Goal: Information Seeking & Learning: Compare options

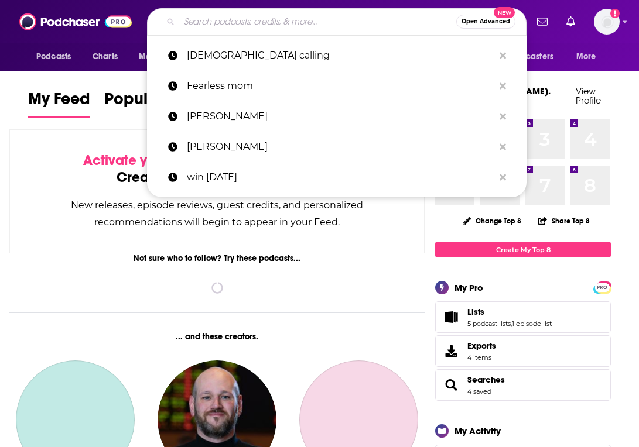
click at [261, 22] on input "Search podcasts, credits, & more..." at bounding box center [317, 21] width 277 height 19
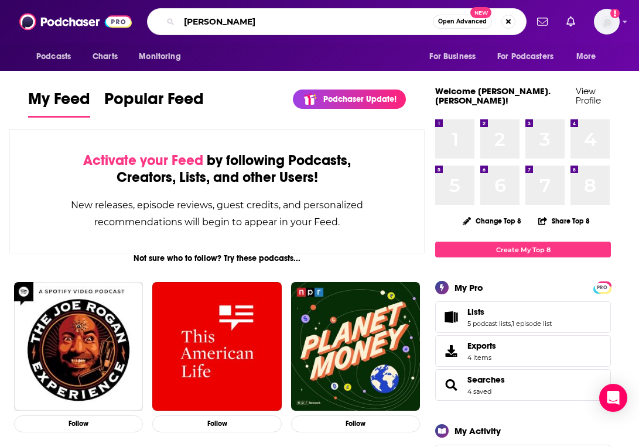
type input "[PERSON_NAME]"
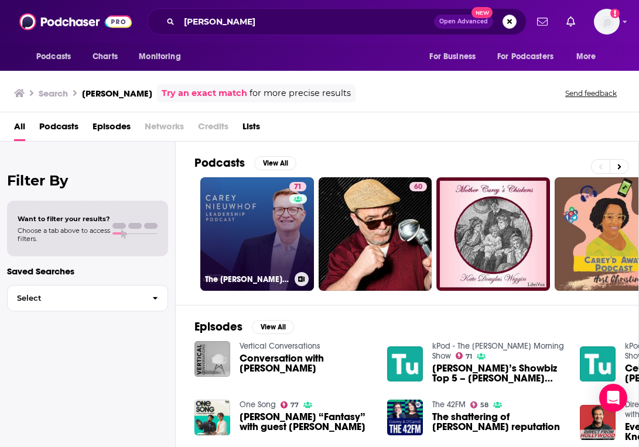
click at [272, 236] on link "71 The [PERSON_NAME] Leadership Podcast" at bounding box center [257, 234] width 114 height 114
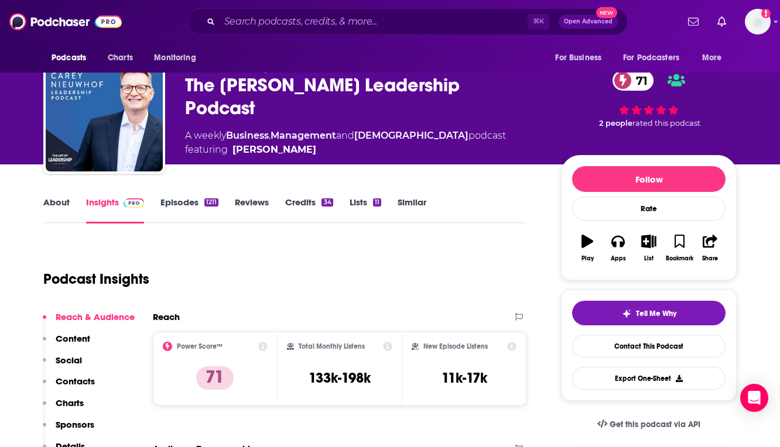
scroll to position [30, 0]
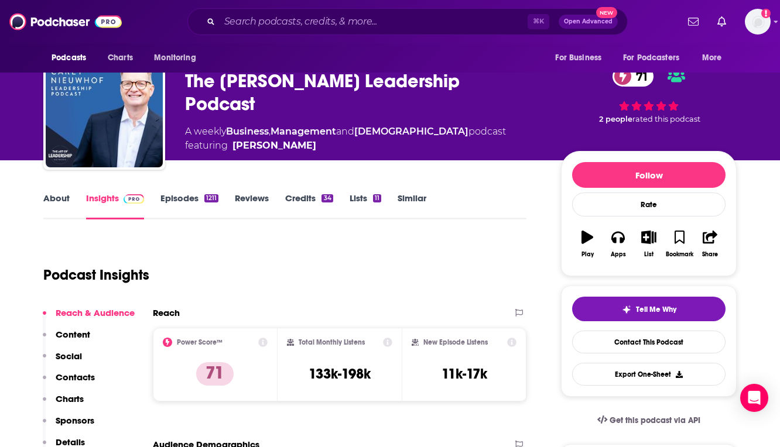
click at [422, 198] on link "Similar" at bounding box center [412, 206] width 29 height 27
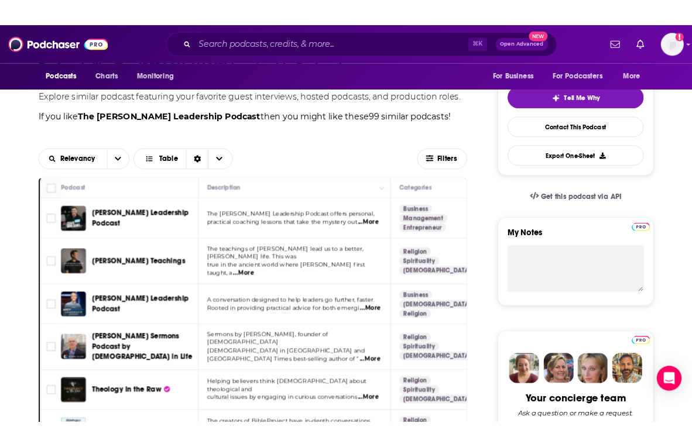
scroll to position [247, 0]
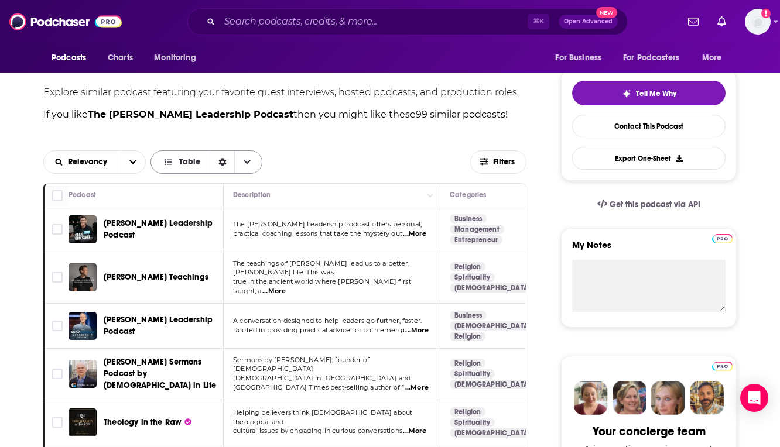
click at [248, 160] on icon "Choose View" at bounding box center [247, 162] width 7 height 8
click at [191, 200] on span "Gallery" at bounding box center [213, 203] width 79 height 6
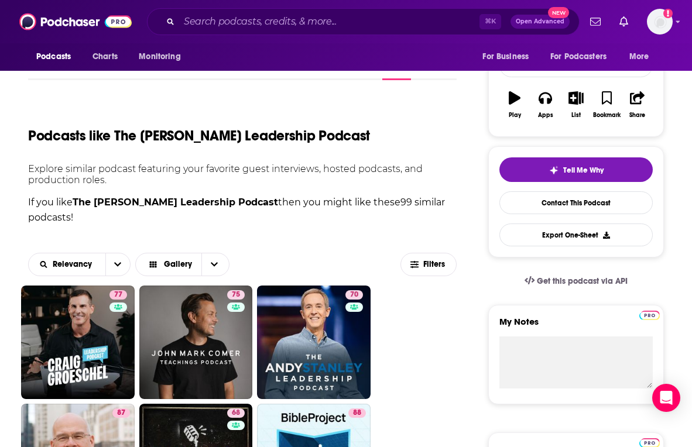
scroll to position [173, 0]
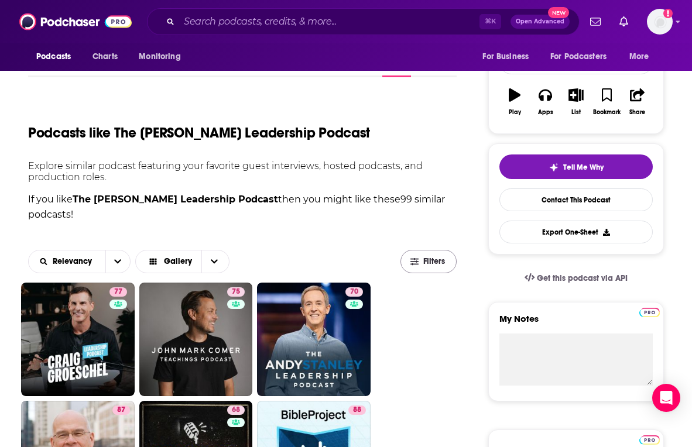
click at [421, 262] on span "Filters" at bounding box center [428, 262] width 55 height 9
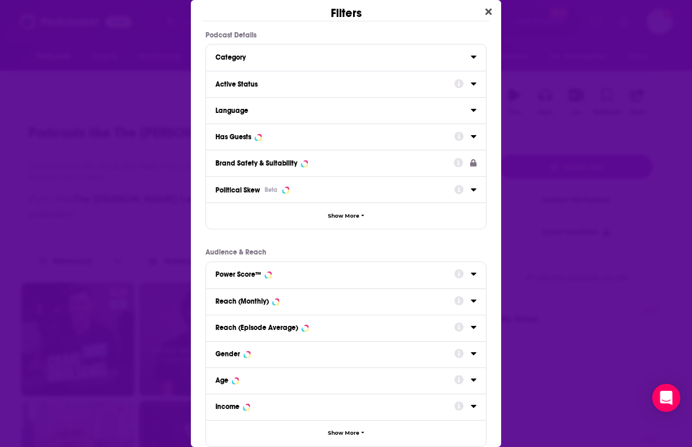
scroll to position [0, 0]
click at [313, 88] on button "Active Status" at bounding box center [335, 83] width 239 height 15
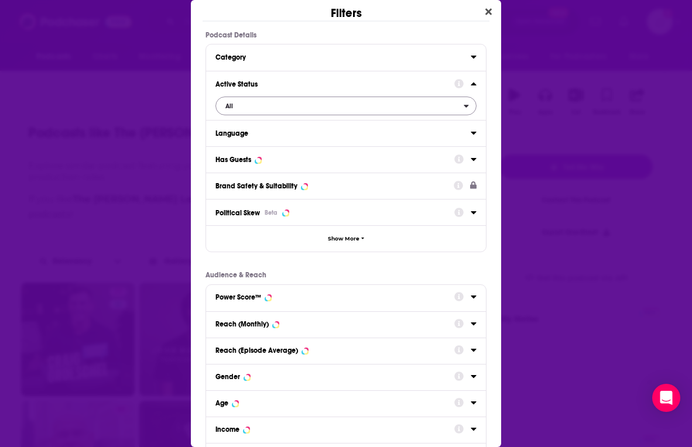
click at [272, 101] on span "All" at bounding box center [340, 105] width 248 height 15
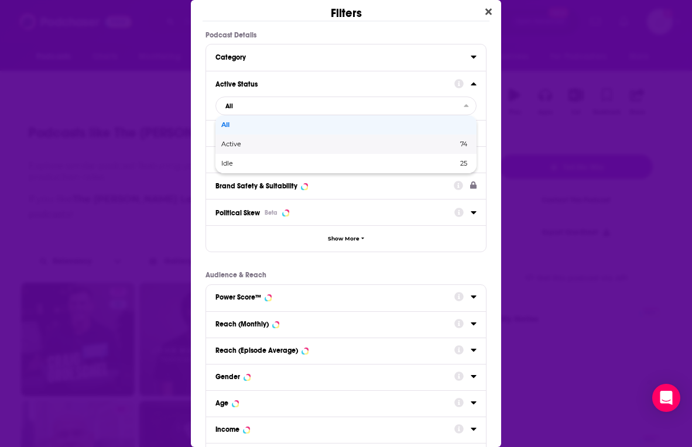
click at [242, 144] on span "Active" at bounding box center [285, 144] width 128 height 6
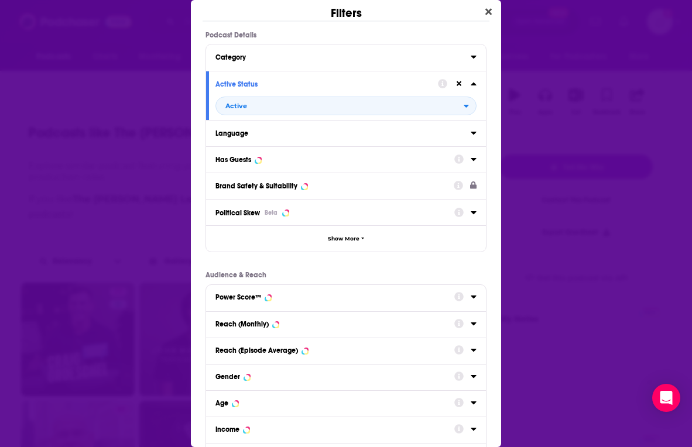
click at [380, 159] on div "Has Guests" at bounding box center [331, 160] width 231 height 8
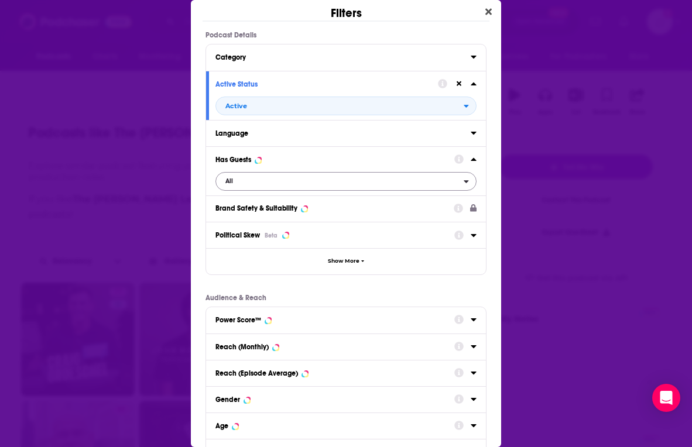
click at [249, 183] on span "All" at bounding box center [340, 181] width 248 height 15
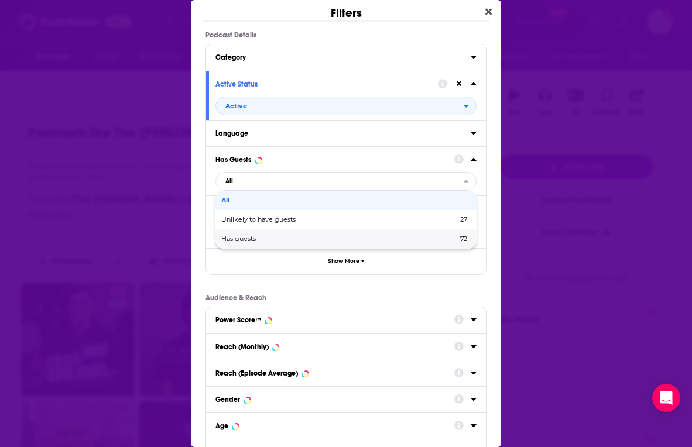
click at [247, 238] on span "Has guests" at bounding box center [288, 239] width 135 height 6
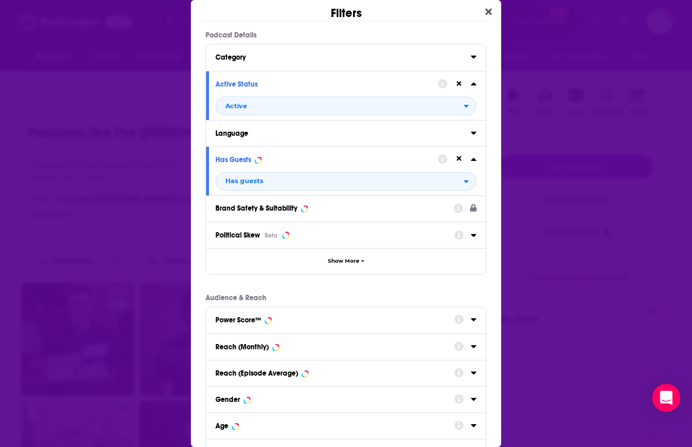
click at [328, 238] on div "Political Skew Beta" at bounding box center [331, 235] width 231 height 9
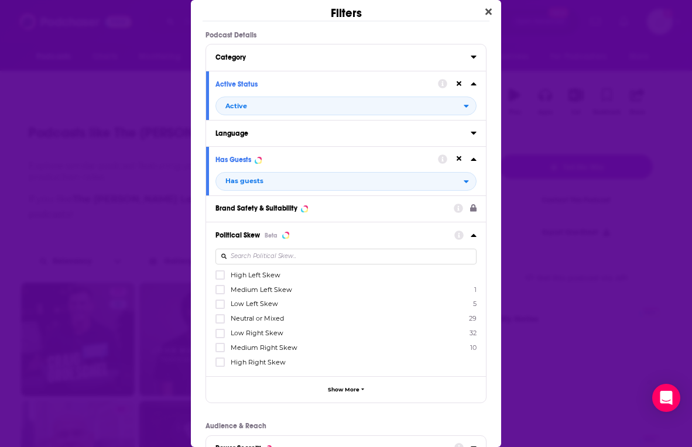
click at [344, 413] on div "Podcast Details Category Active Status Active Language Has Guests Has guests Br…" at bounding box center [346, 326] width 310 height 590
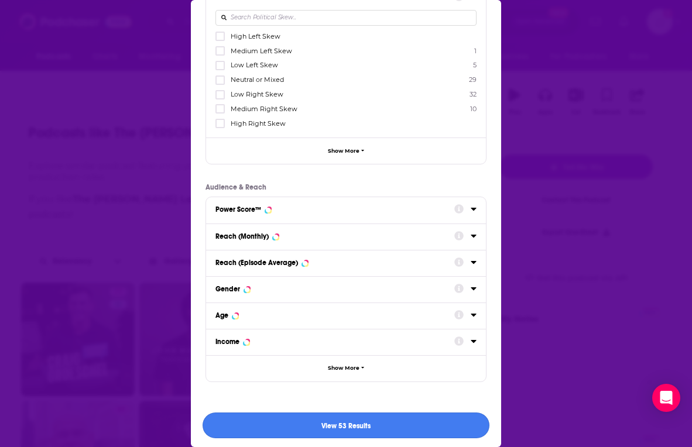
scroll to position [238, 0]
click at [343, 426] on button "View 53 Results" at bounding box center [346, 426] width 287 height 26
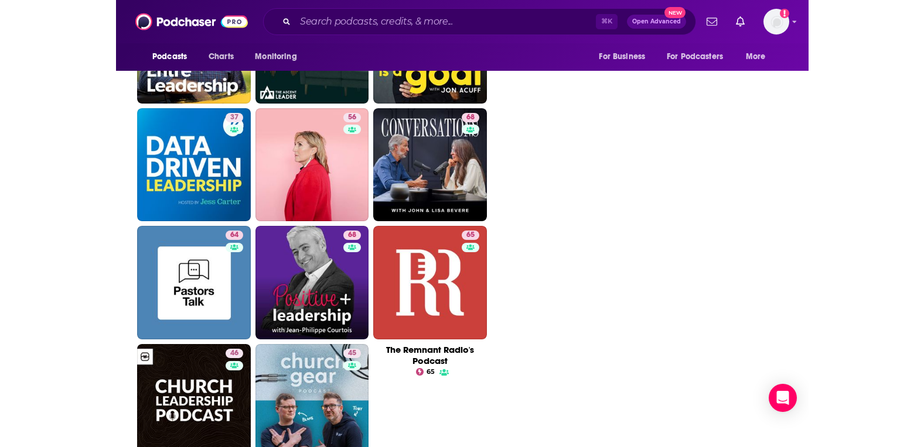
scroll to position [1621, 0]
